Goal: Navigation & Orientation: Understand site structure

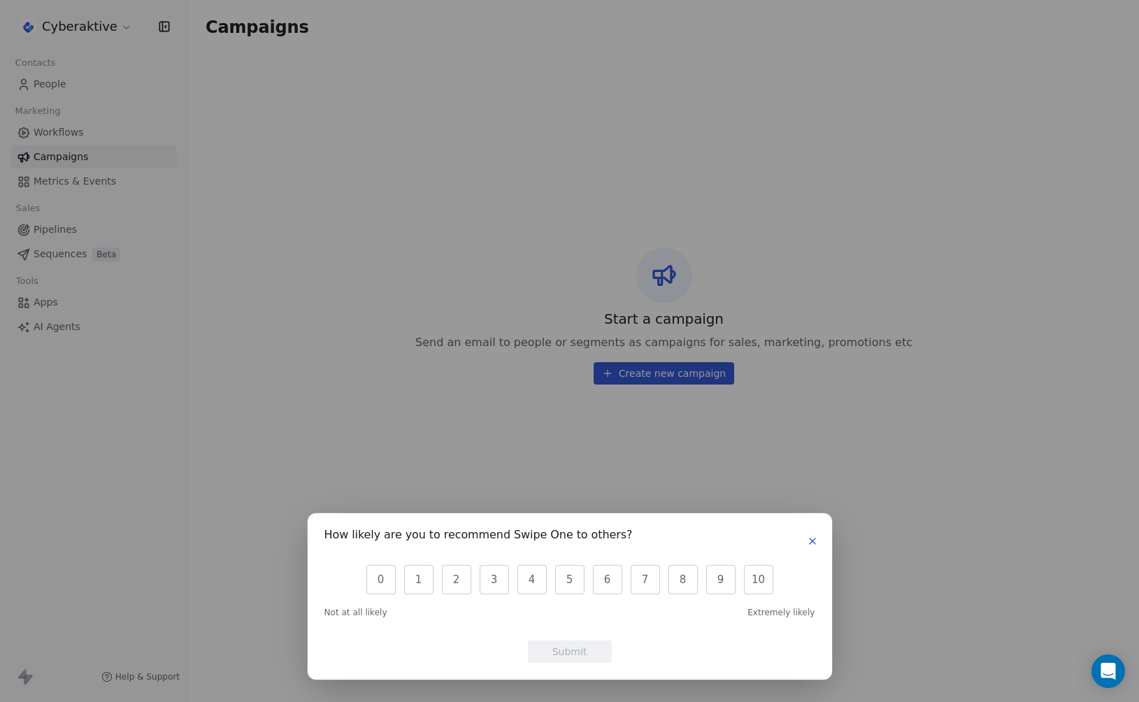
click at [808, 541] on icon "button" at bounding box center [812, 541] width 11 height 11
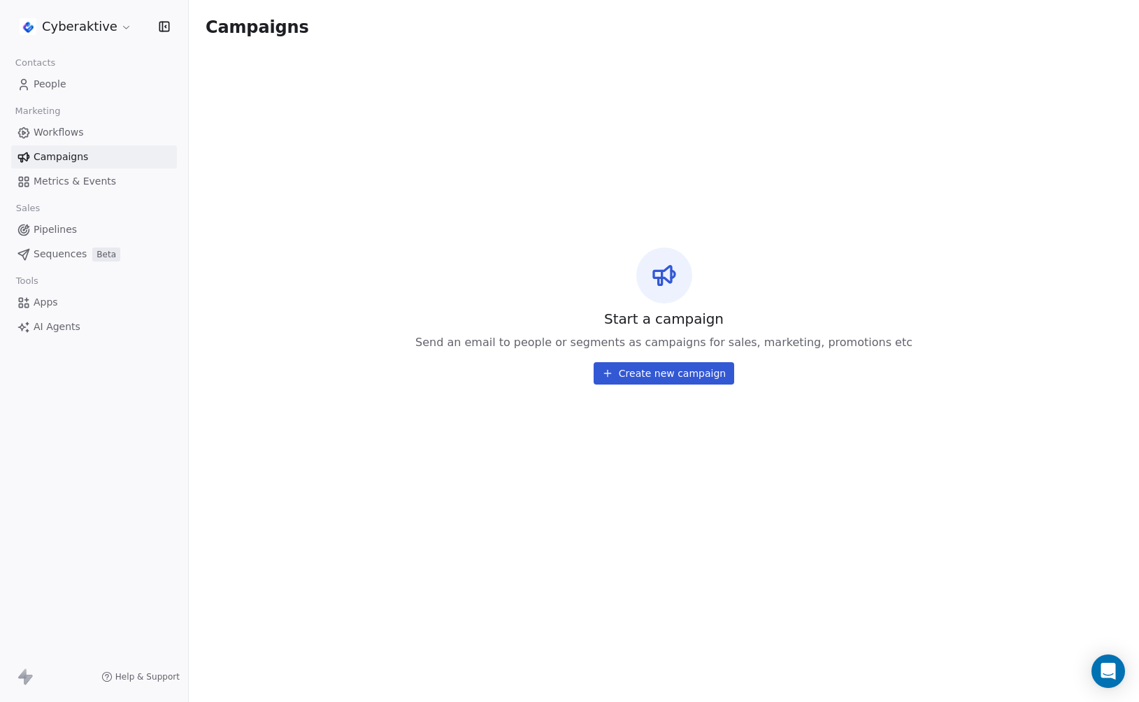
click at [66, 257] on span "Sequences" at bounding box center [60, 254] width 53 height 15
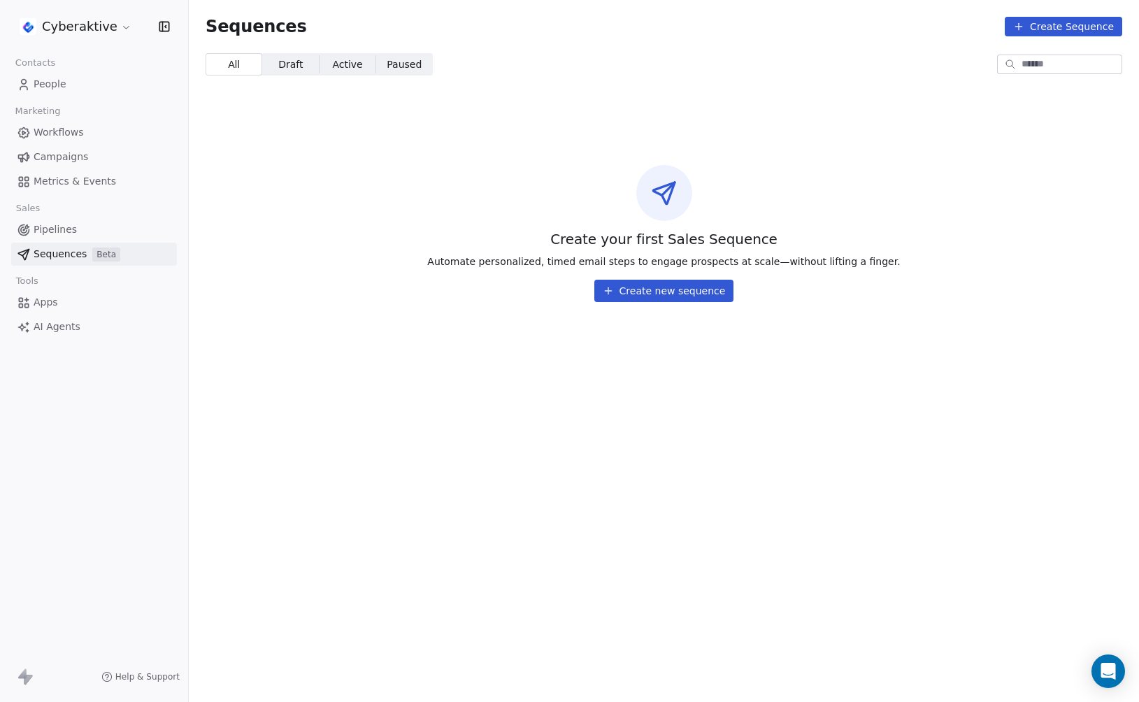
click at [59, 150] on span "Campaigns" at bounding box center [61, 157] width 55 height 15
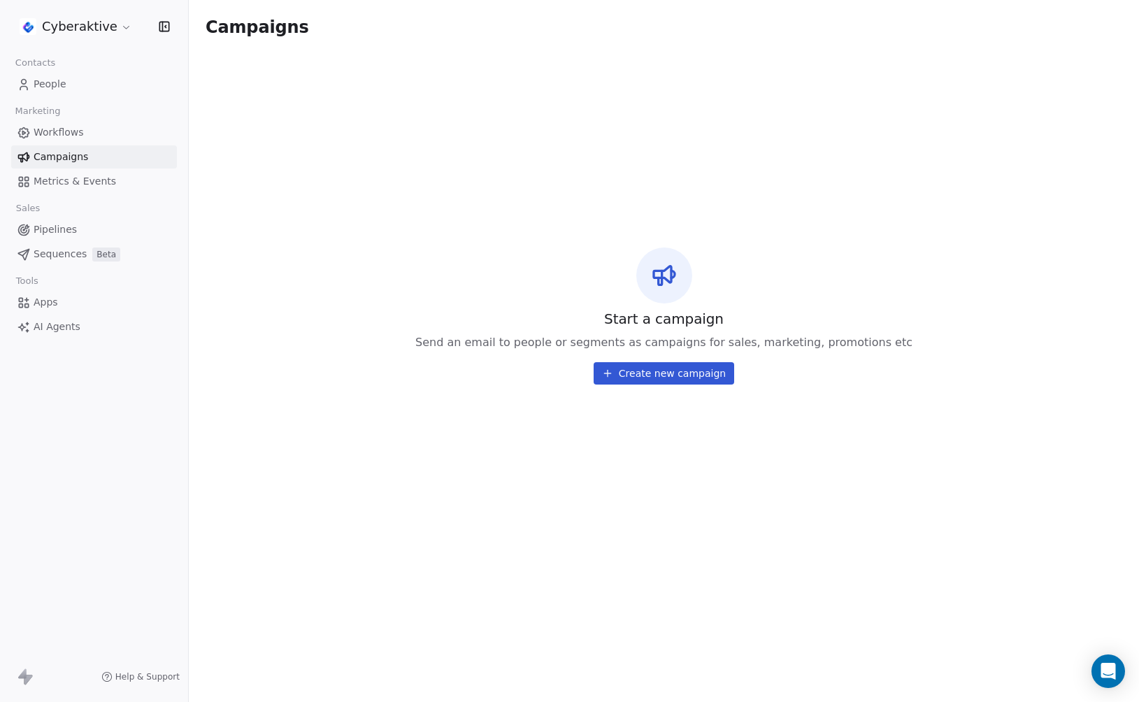
click at [62, 184] on span "Metrics & Events" at bounding box center [75, 181] width 83 height 15
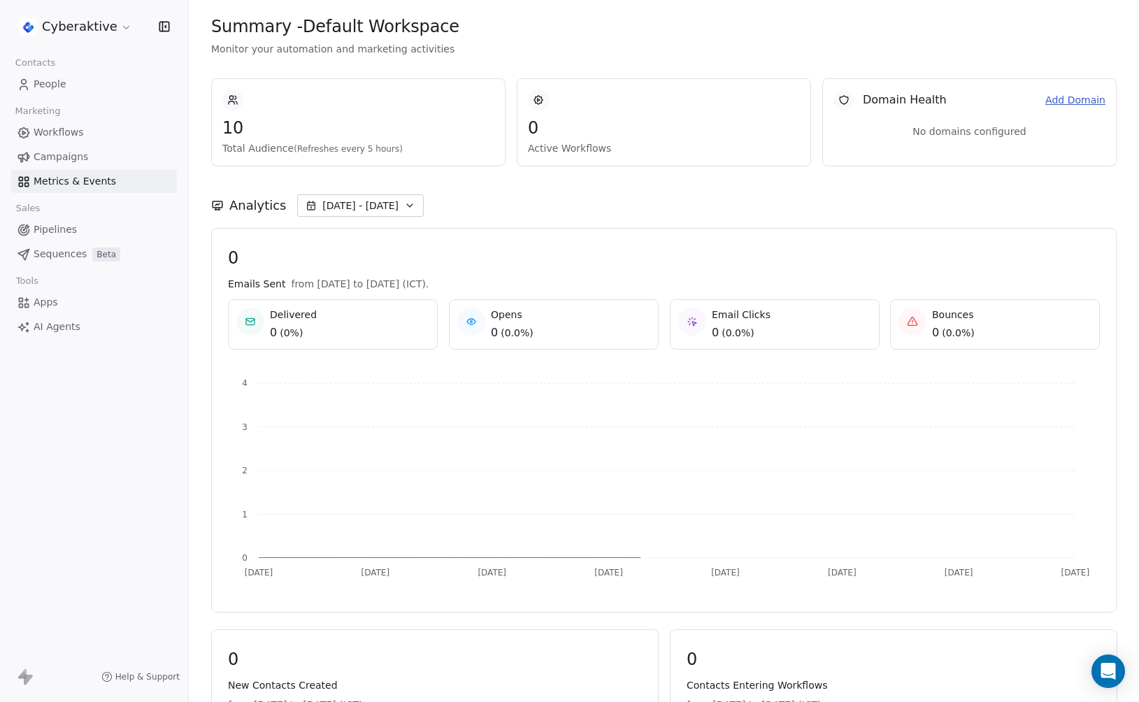
click at [55, 257] on span "Sequences" at bounding box center [60, 254] width 53 height 15
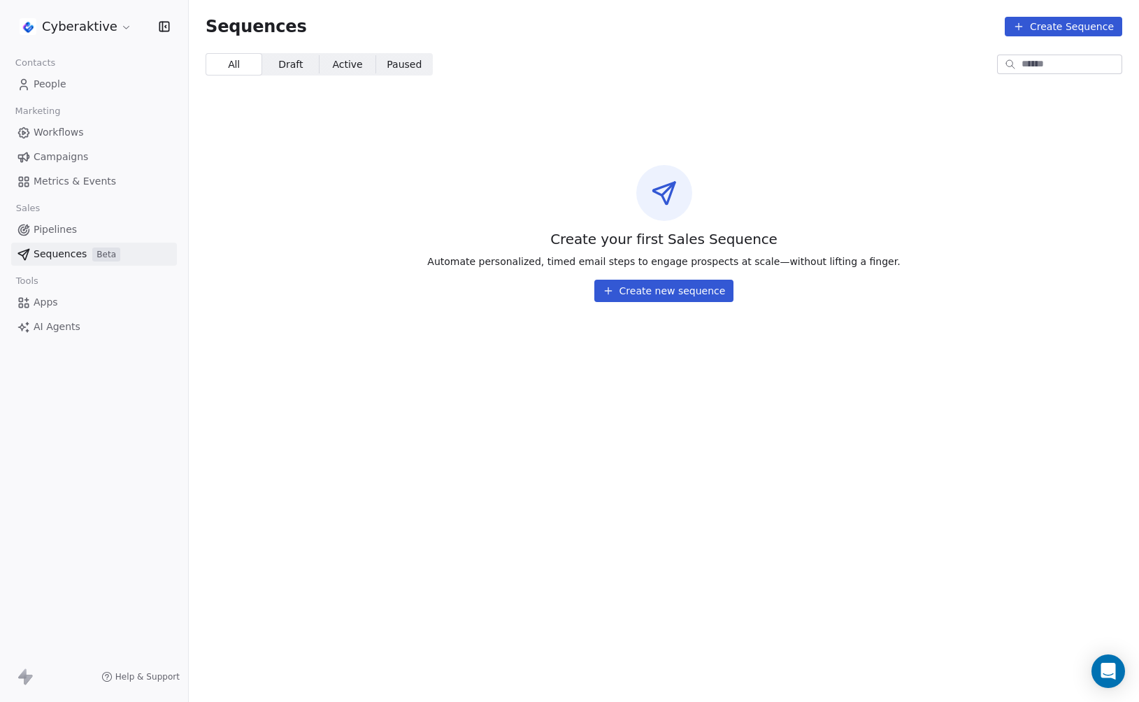
click at [52, 299] on span "Apps" at bounding box center [46, 302] width 24 height 15
